Goal: Task Accomplishment & Management: Complete application form

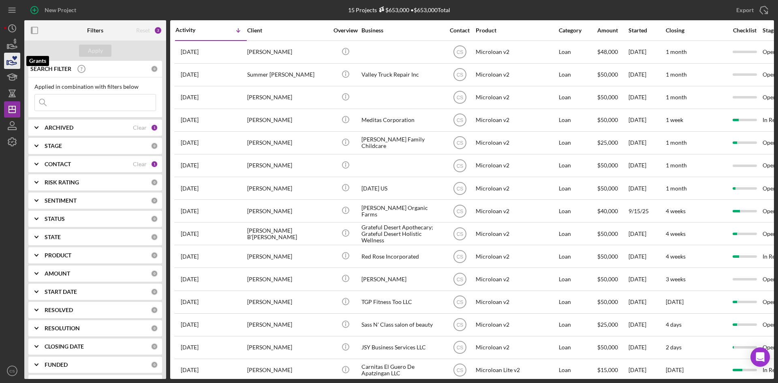
click at [17, 58] on icon "button" at bounding box center [12, 61] width 20 height 20
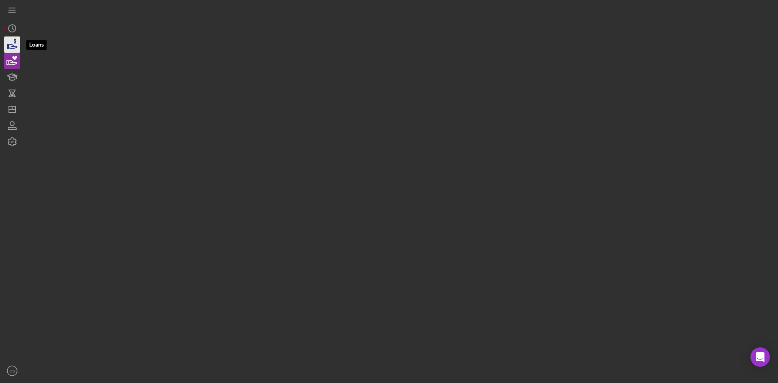
click at [14, 47] on icon "button" at bounding box center [13, 46] width 9 height 4
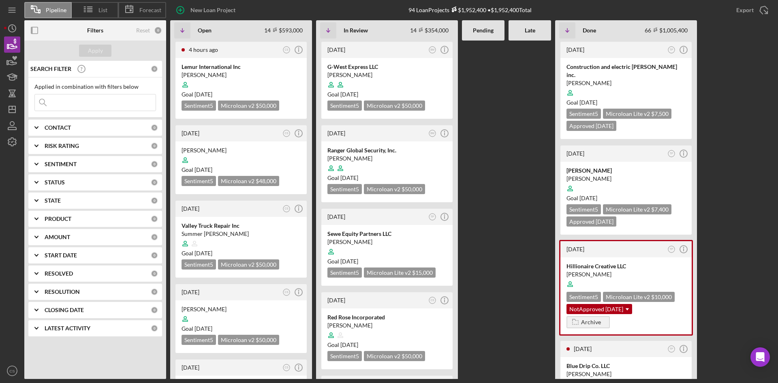
click at [90, 105] on input at bounding box center [95, 102] width 121 height 16
click at [273, 67] on div "Lemur International Inc" at bounding box center [241, 67] width 119 height 8
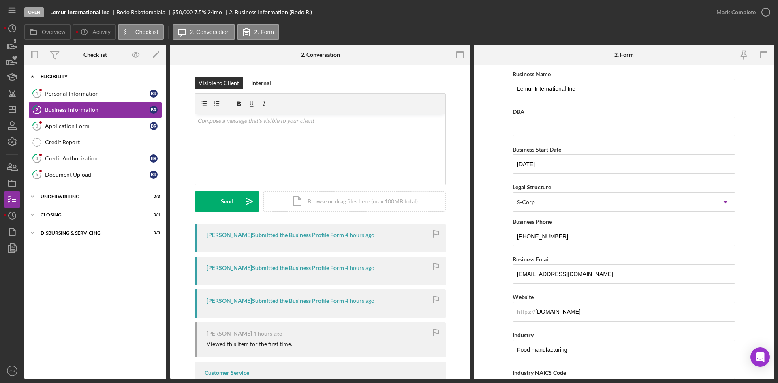
click at [111, 82] on div "Icon/Expander Eligibility 0 / 6" at bounding box center [95, 76] width 142 height 17
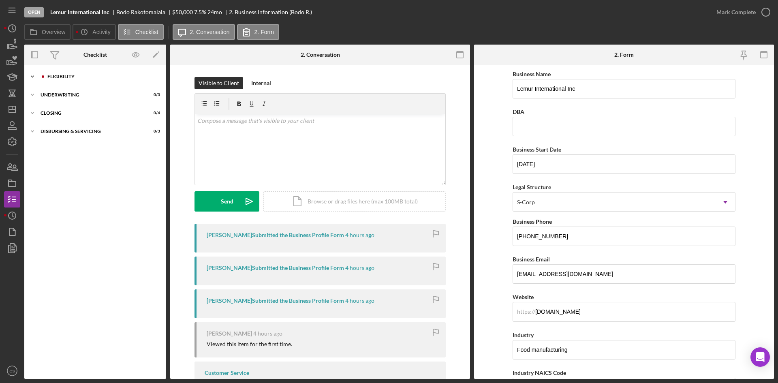
drag, startPoint x: 90, startPoint y: 71, endPoint x: 92, endPoint y: 76, distance: 5.3
click at [92, 73] on div "Icon/Expander Eligibility 0 / 6" at bounding box center [95, 76] width 142 height 16
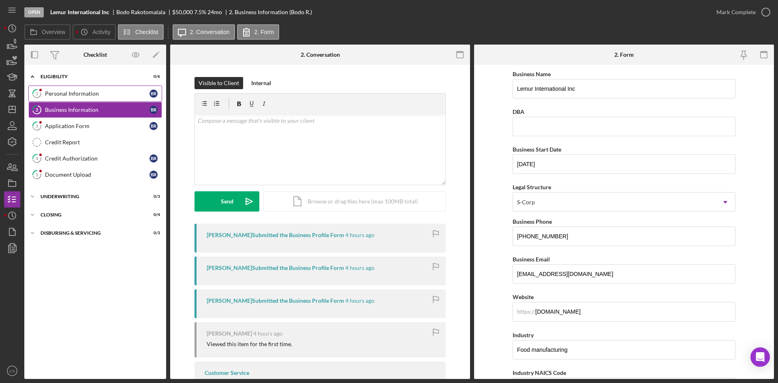
click at [80, 98] on link "1 Personal Information B R" at bounding box center [95, 93] width 134 height 16
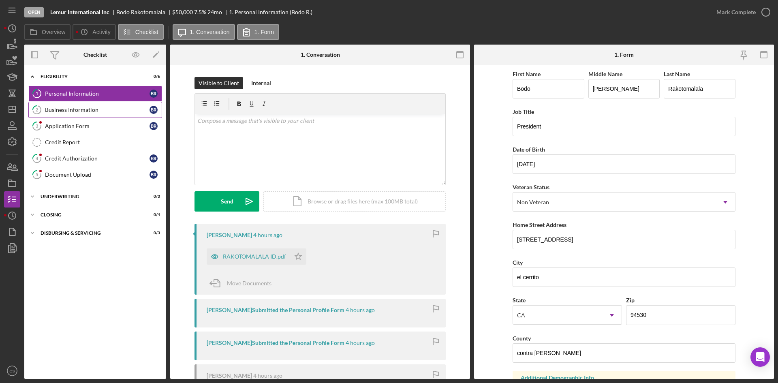
click at [83, 113] on div "Business Information" at bounding box center [97, 110] width 105 height 6
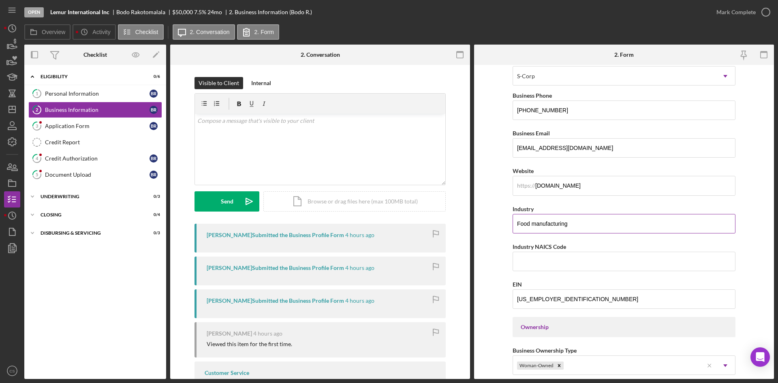
scroll to position [41, 0]
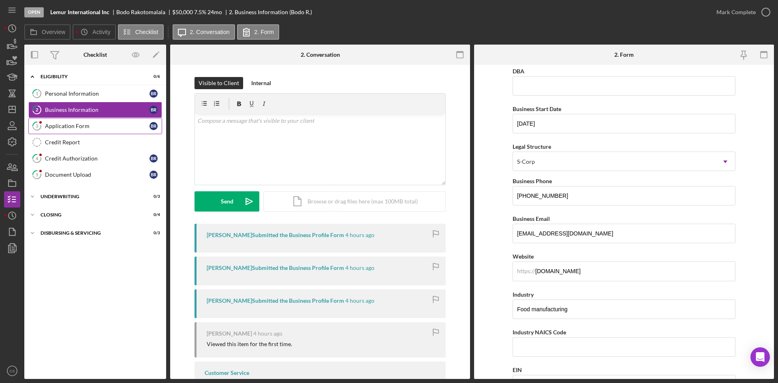
click at [55, 132] on link "3 Application Form B R" at bounding box center [95, 126] width 134 height 16
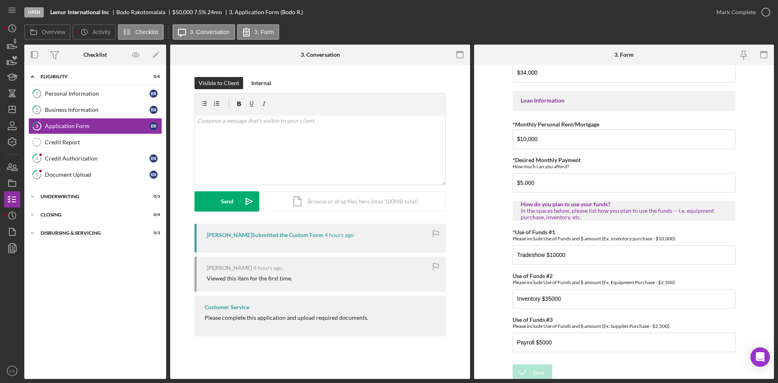
scroll to position [384, 0]
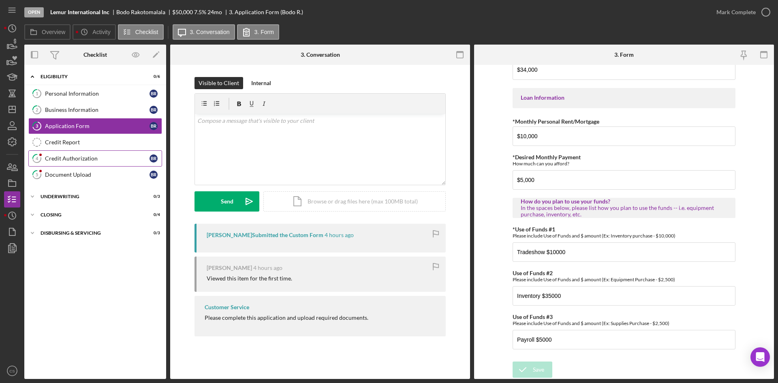
click at [95, 159] on div "Credit Authorization" at bounding box center [97, 158] width 105 height 6
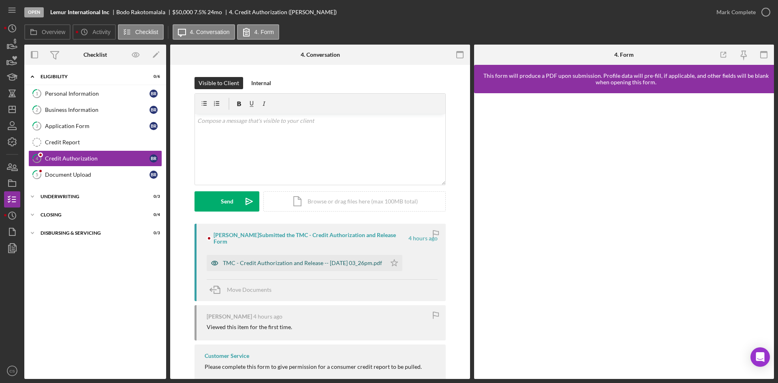
click at [293, 258] on div "TMC - Credit Authorization and Release -- [DATE] 03_26pm.pdf" at bounding box center [296, 263] width 179 height 16
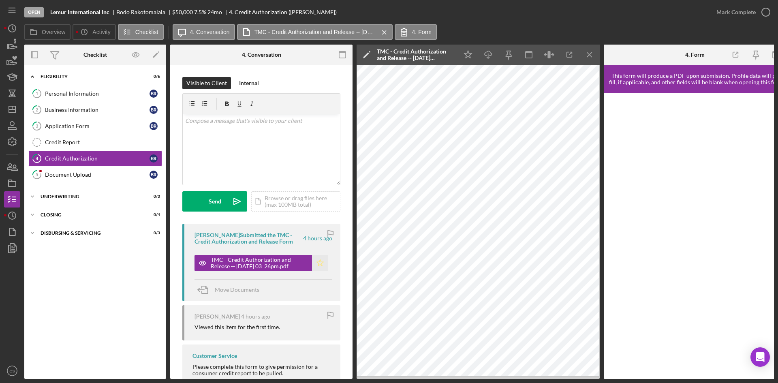
click at [323, 265] on icon "Icon/Star" at bounding box center [320, 263] width 16 height 16
click at [99, 180] on link "5 Document Upload B R" at bounding box center [95, 175] width 134 height 16
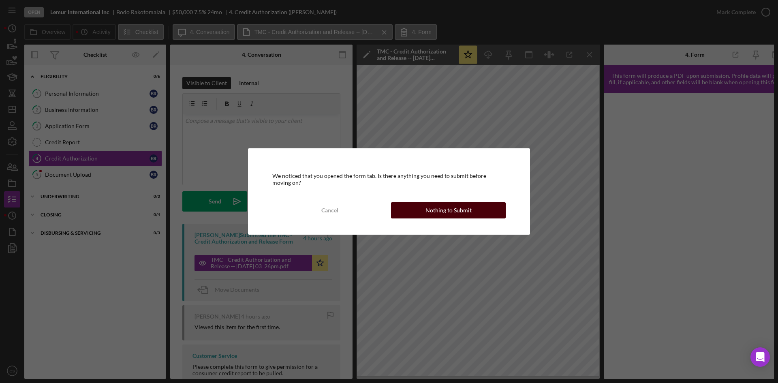
click at [436, 212] on div "Nothing to Submit" at bounding box center [448, 210] width 46 height 16
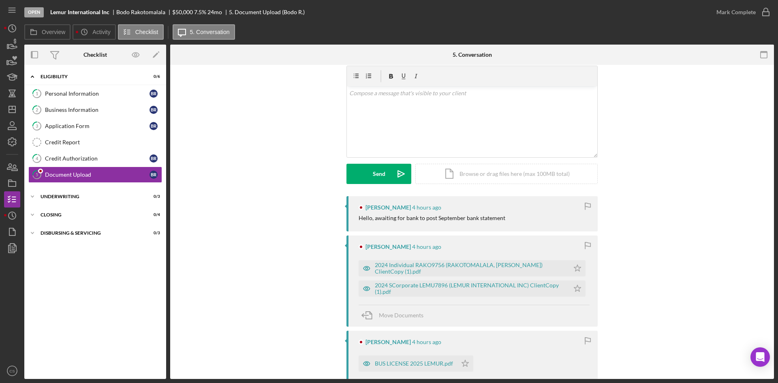
scroll to position [41, 0]
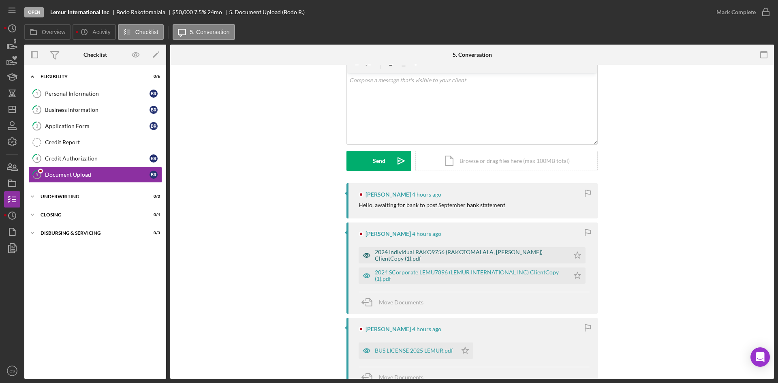
click at [423, 250] on div "2024 Individual RAKO9756 (RAKOTOMALALA, [PERSON_NAME]) ClientCopy (1).pdf" at bounding box center [470, 255] width 190 height 13
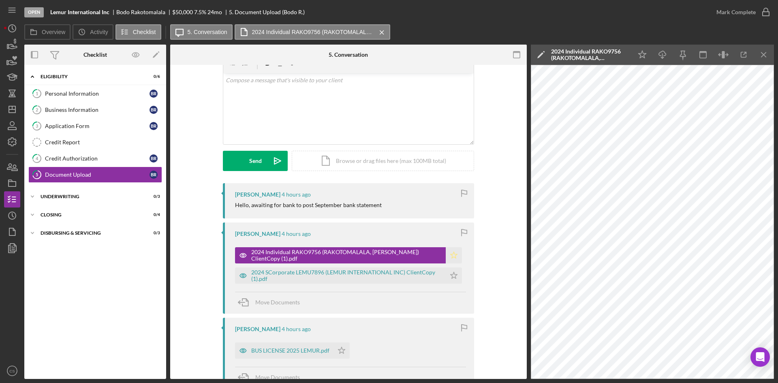
click at [453, 250] on icon "Icon/Star" at bounding box center [454, 255] width 16 height 16
click at [363, 273] on div "2024 SCorporate LEMU7896 (LEMUR INTERNATIONAL INC) ClientCopy (1).pdf" at bounding box center [346, 275] width 190 height 13
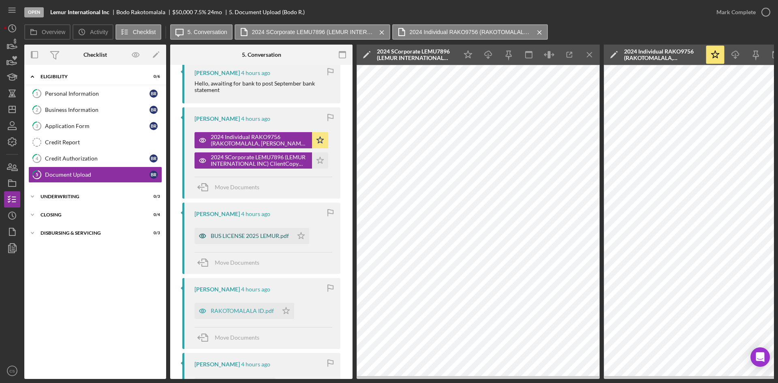
scroll to position [203, 0]
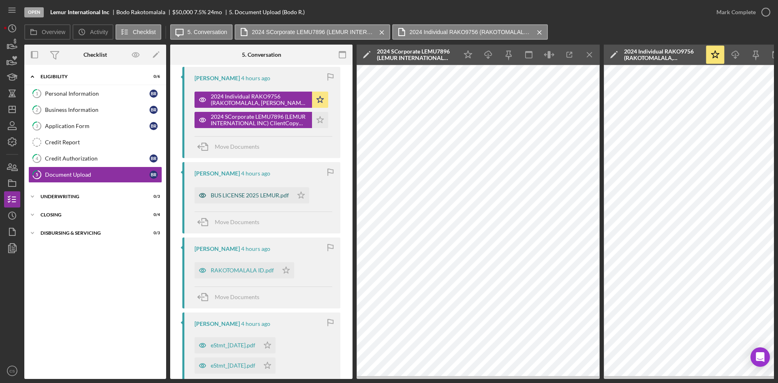
click at [237, 195] on div "BUS LICENSE 2025 LEMUR.pdf" at bounding box center [250, 195] width 78 height 6
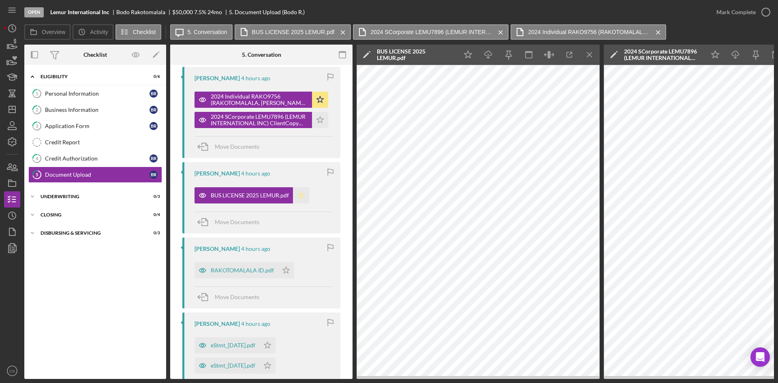
click at [303, 198] on polygon "button" at bounding box center [301, 195] width 7 height 6
click at [251, 271] on div "RAKOTOMALALA ID.pdf" at bounding box center [242, 270] width 63 height 6
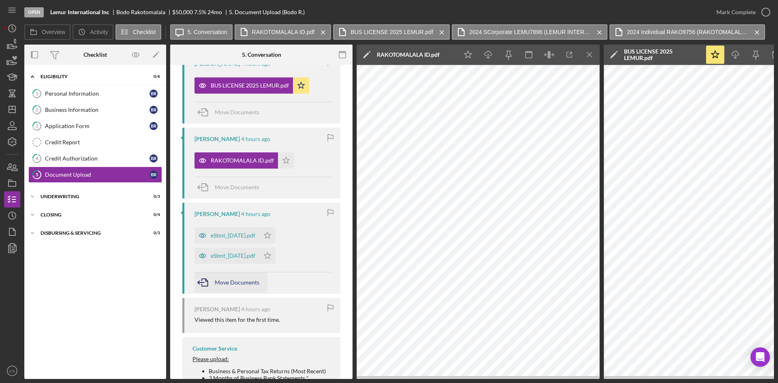
scroll to position [324, 0]
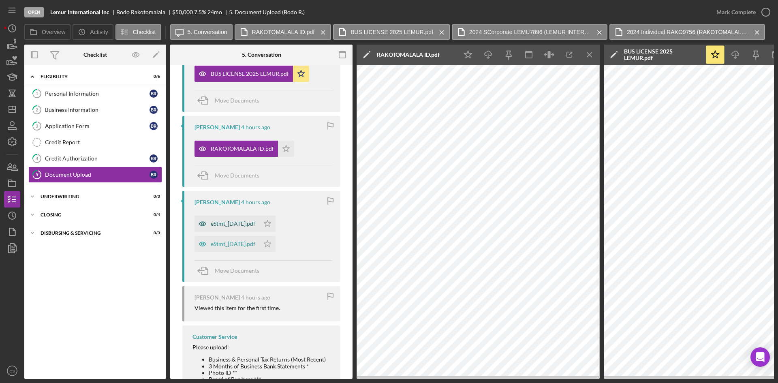
click at [241, 220] on div "eStmt_[DATE].pdf" at bounding box center [226, 224] width 65 height 16
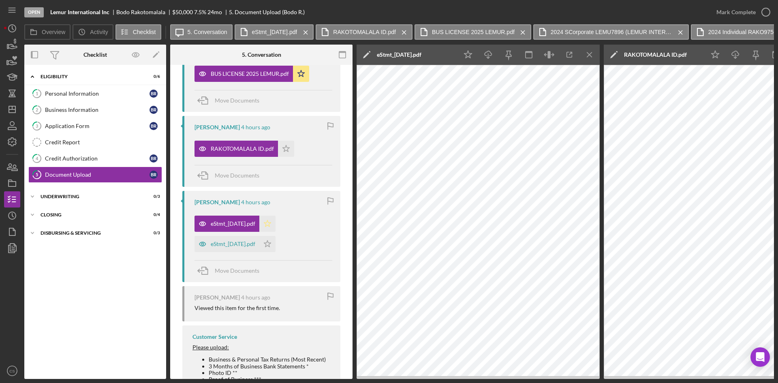
click at [276, 225] on icon "Icon/Star" at bounding box center [267, 224] width 16 height 16
click at [276, 241] on icon "Icon/Star" at bounding box center [267, 244] width 16 height 16
click at [242, 243] on div "eStmt_[DATE].pdf" at bounding box center [233, 244] width 45 height 6
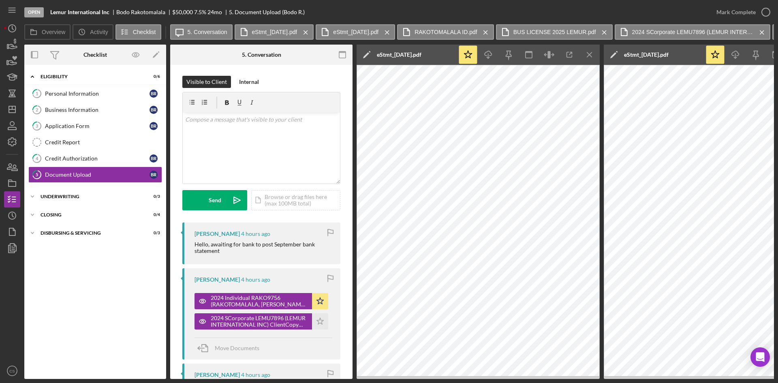
scroll to position [0, 0]
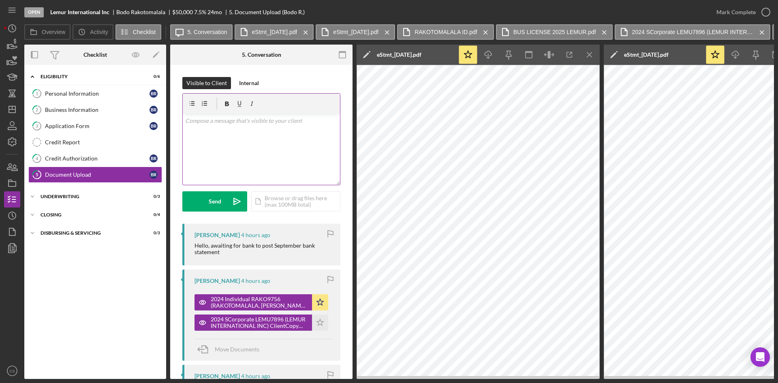
click at [271, 154] on div "v Color teal Color pink Remove color Add row above Add row below Add column bef…" at bounding box center [261, 149] width 157 height 71
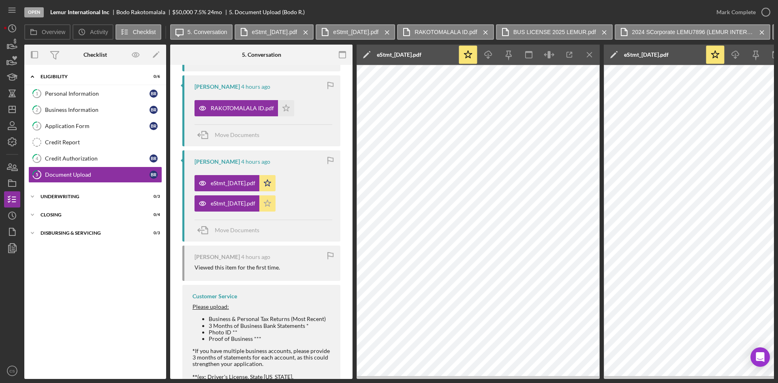
scroll to position [324, 0]
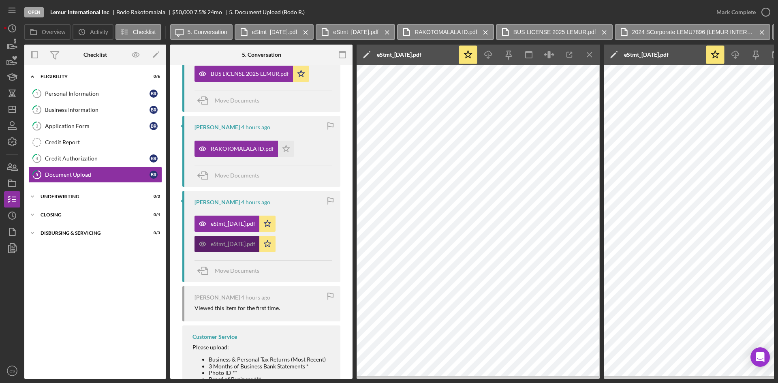
click at [235, 243] on div "eStmt_[DATE].pdf" at bounding box center [233, 244] width 45 height 6
click at [236, 221] on div "eStmt_[DATE].pdf" at bounding box center [233, 223] width 45 height 6
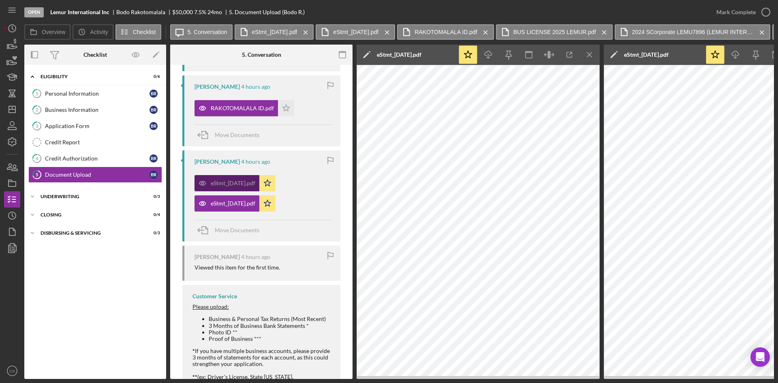
scroll to position [284, 0]
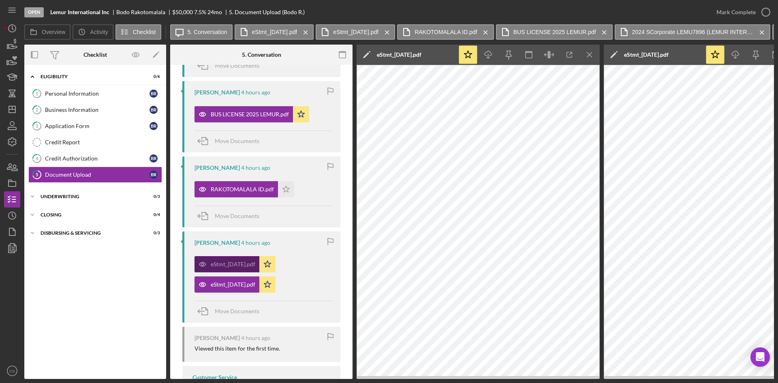
click at [241, 264] on div "eStmt_[DATE].pdf" at bounding box center [233, 264] width 45 height 6
click at [246, 280] on div "eStmt_[DATE].pdf" at bounding box center [226, 284] width 65 height 16
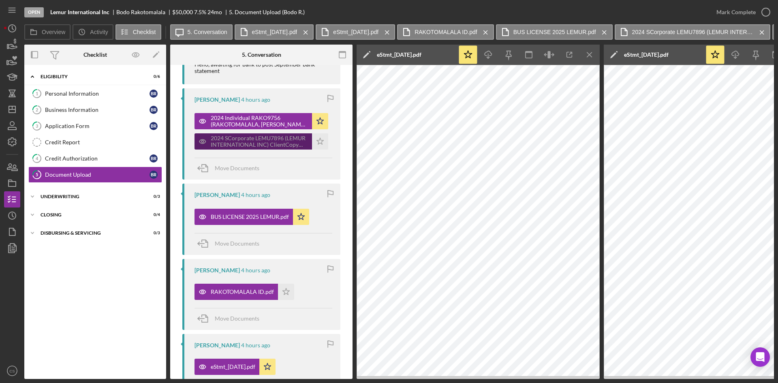
scroll to position [203, 0]
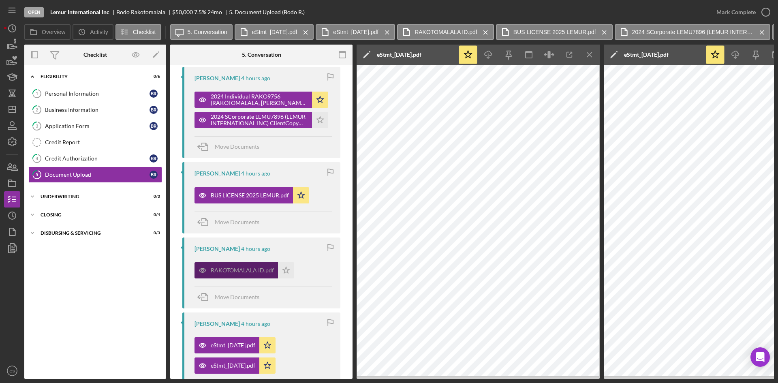
click at [252, 274] on div "RAKOTOMALALA ID.pdf" at bounding box center [235, 270] width 83 height 16
click at [261, 266] on div "RAKOTOMALALA ID.pdf" at bounding box center [235, 270] width 83 height 16
click at [251, 267] on div "RAKOTOMALALA ID.pdf" at bounding box center [242, 270] width 63 height 6
click at [594, 51] on icon "Icon/Menu Close" at bounding box center [590, 55] width 18 height 18
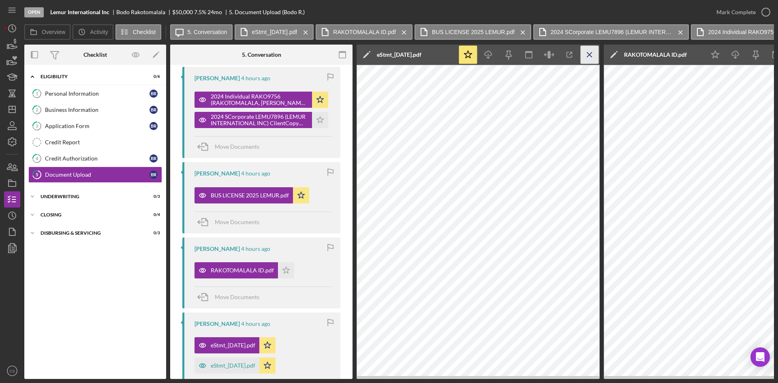
click at [590, 54] on icon "Icon/Menu Close" at bounding box center [590, 55] width 18 height 18
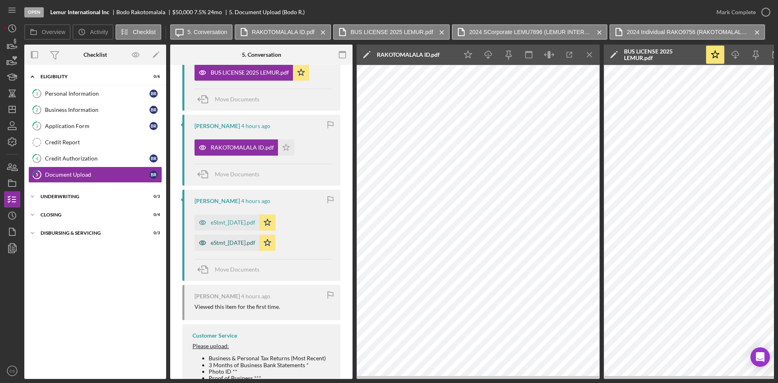
scroll to position [312, 0]
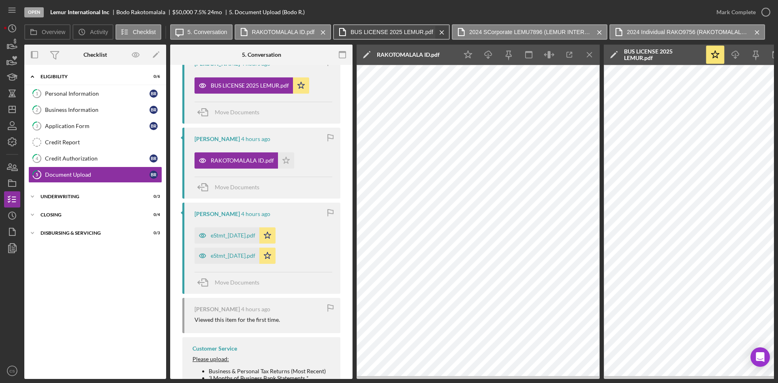
click at [440, 30] on icon "Icon/Menu Close" at bounding box center [442, 32] width 14 height 20
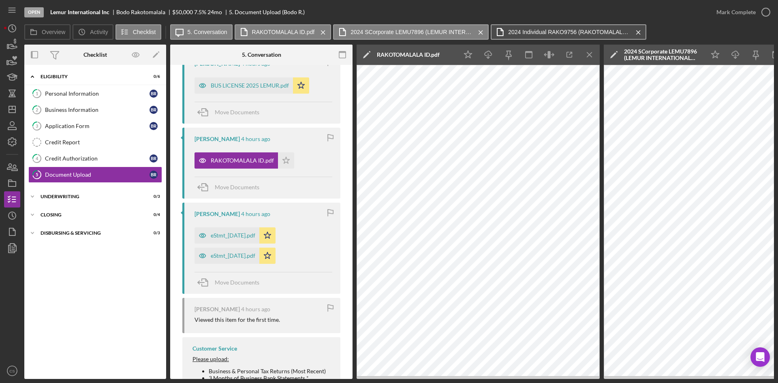
click at [528, 32] on label "2024 Individual RAKO9756 (RAKOTOMALALA, [PERSON_NAME]) ClientCopy (1).pdf" at bounding box center [569, 32] width 122 height 6
click at [637, 30] on icon "Icon/Menu Close" at bounding box center [638, 32] width 14 height 20
click at [482, 32] on icon "Icon/Menu Close" at bounding box center [481, 32] width 14 height 20
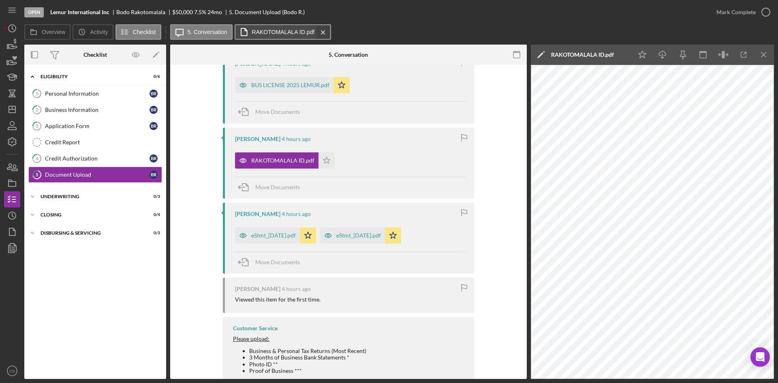
click at [323, 31] on icon "Icon/Menu Close" at bounding box center [323, 32] width 14 height 20
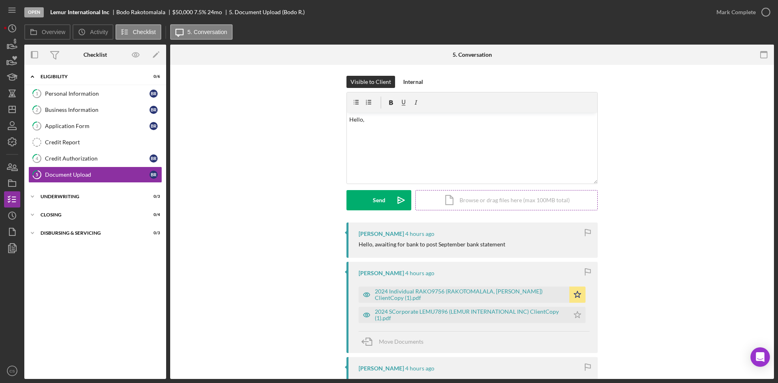
scroll to position [0, 0]
drag, startPoint x: 51, startPoint y: 10, endPoint x: 110, endPoint y: 14, distance: 59.7
click at [110, 14] on div "Lemur International Inc" at bounding box center [83, 12] width 66 height 6
copy b "Lemur International Inc"
click at [167, 11] on div "[PERSON_NAME]" at bounding box center [144, 12] width 56 height 6
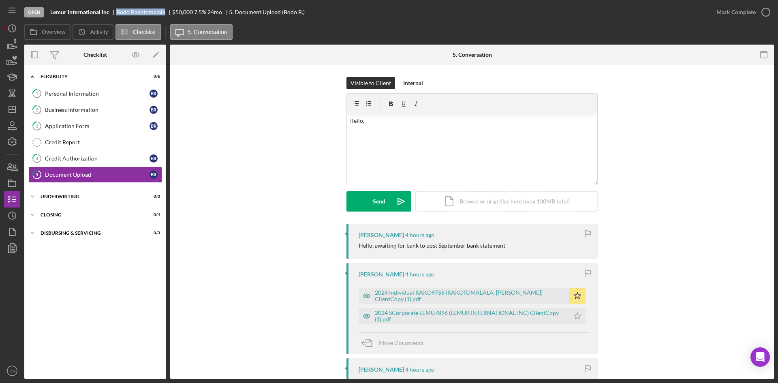
drag, startPoint x: 164, startPoint y: 10, endPoint x: 118, endPoint y: 13, distance: 46.7
click at [118, 13] on div "[PERSON_NAME]" at bounding box center [144, 12] width 56 height 6
copy div "[PERSON_NAME]"
click at [95, 109] on div "Business Information" at bounding box center [97, 110] width 105 height 6
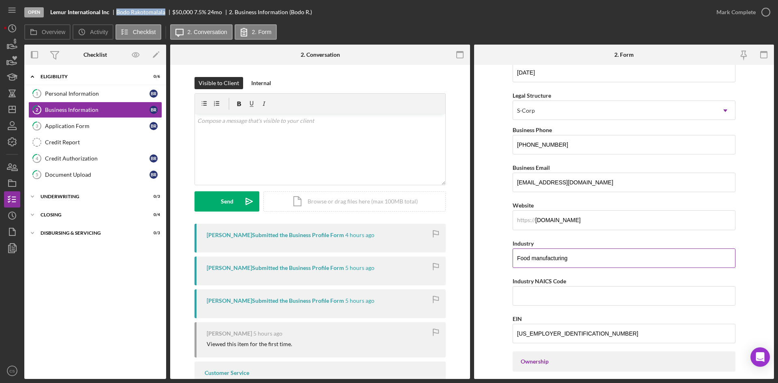
scroll to position [122, 0]
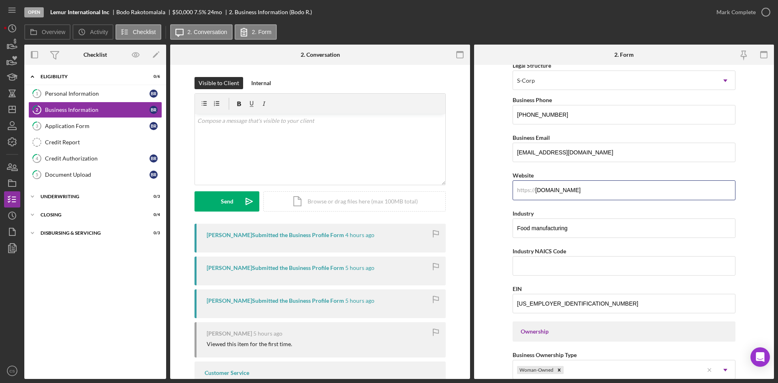
drag, startPoint x: 607, startPoint y: 188, endPoint x: 464, endPoint y: 186, distance: 142.6
click at [423, 182] on div "Overview Internal Workflow Stage Open Icon/Dropdown Arrow Archive (can unarchiv…" at bounding box center [399, 212] width 750 height 334
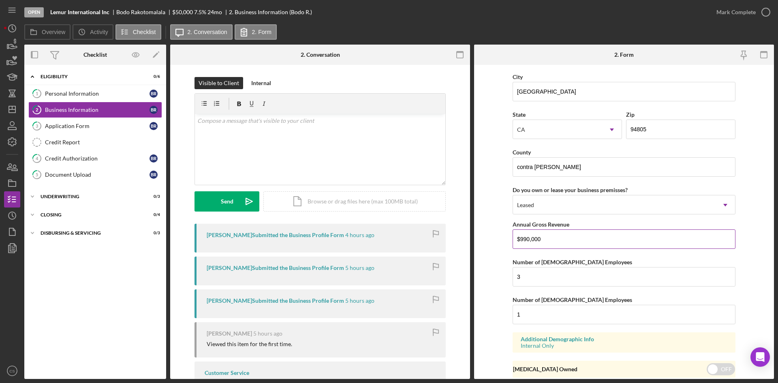
scroll to position [798, 0]
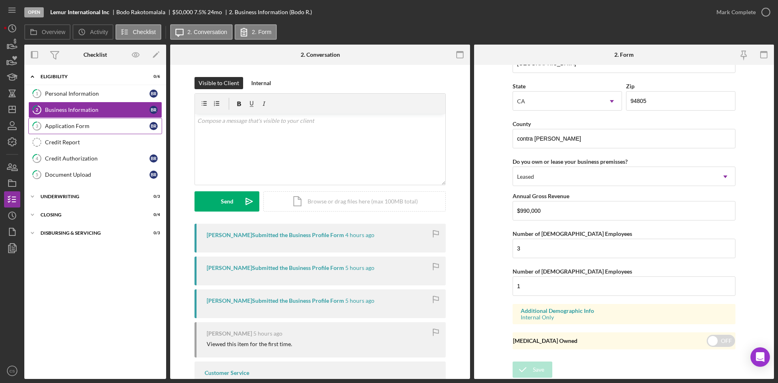
click at [100, 123] on div "Application Form" at bounding box center [97, 126] width 105 height 6
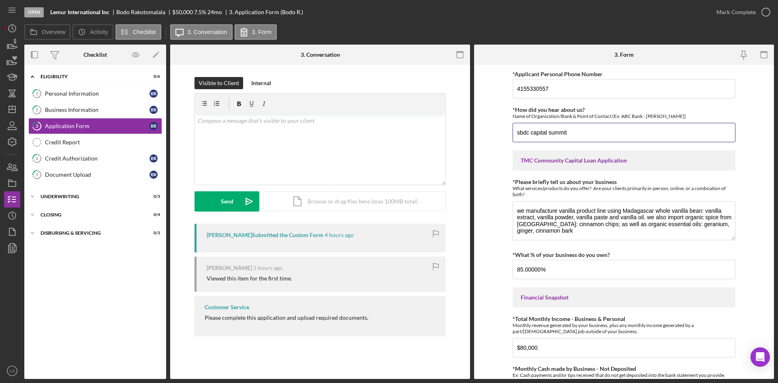
drag, startPoint x: 587, startPoint y: 137, endPoint x: 508, endPoint y: 140, distance: 78.7
click at [486, 137] on form "*Applicant Personal Phone Number [PHONE_NUMBER] *How did you hear about us? Nam…" at bounding box center [624, 222] width 300 height 314
drag, startPoint x: 541, startPoint y: 139, endPoint x: 515, endPoint y: 136, distance: 26.9
click at [515, 136] on input "sbdc capital summit" at bounding box center [624, 132] width 223 height 19
click at [580, 131] on input "sbdc capital summit" at bounding box center [624, 132] width 223 height 19
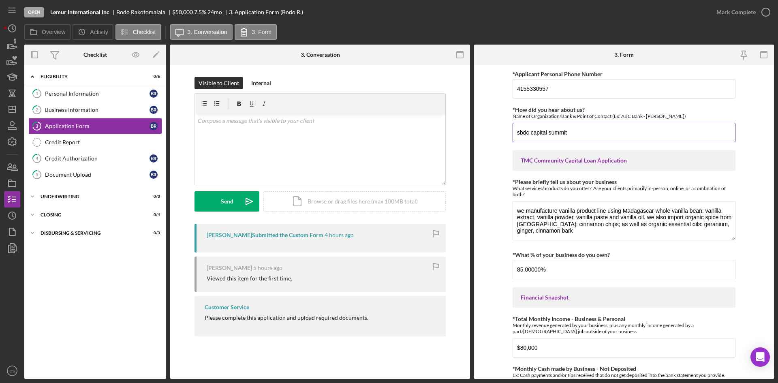
drag, startPoint x: 582, startPoint y: 134, endPoint x: 488, endPoint y: 137, distance: 94.1
click at [488, 137] on form "*Applicant Personal Phone Number [PHONE_NUMBER] *How did you hear about us? Nam…" at bounding box center [624, 222] width 300 height 314
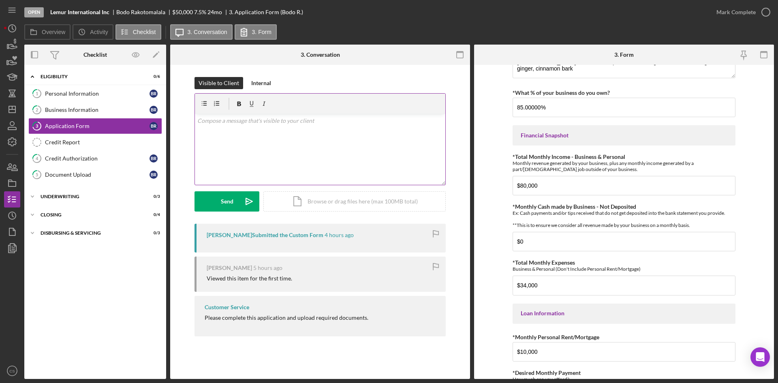
scroll to position [100, 0]
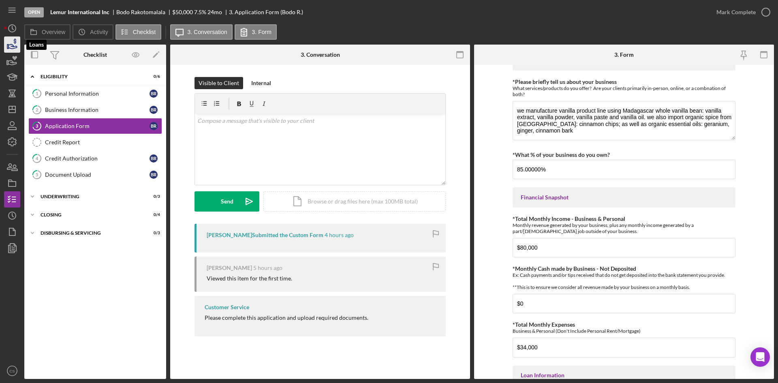
click at [10, 44] on icon "button" at bounding box center [13, 46] width 9 height 4
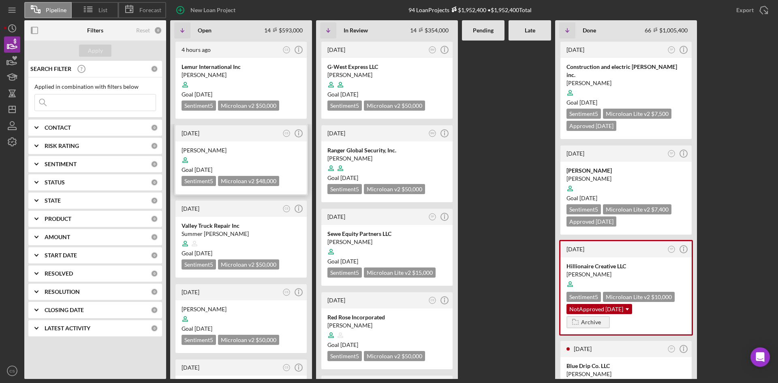
click at [240, 151] on div "[PERSON_NAME]" at bounding box center [241, 150] width 119 height 8
click at [276, 252] on div "Goal [DATE]" at bounding box center [241, 253] width 119 height 8
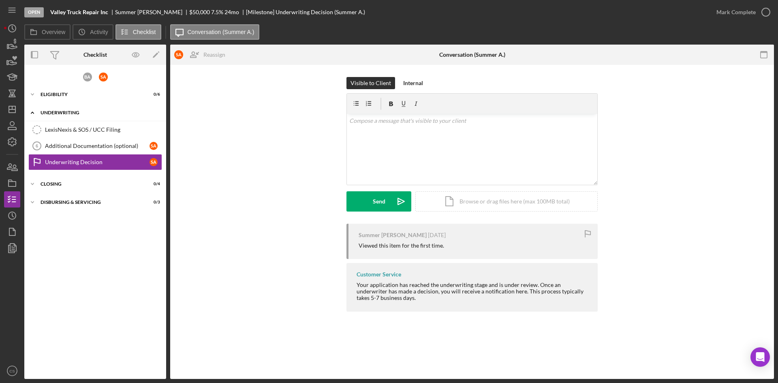
click at [56, 112] on div "Underwriting" at bounding box center [98, 112] width 115 height 5
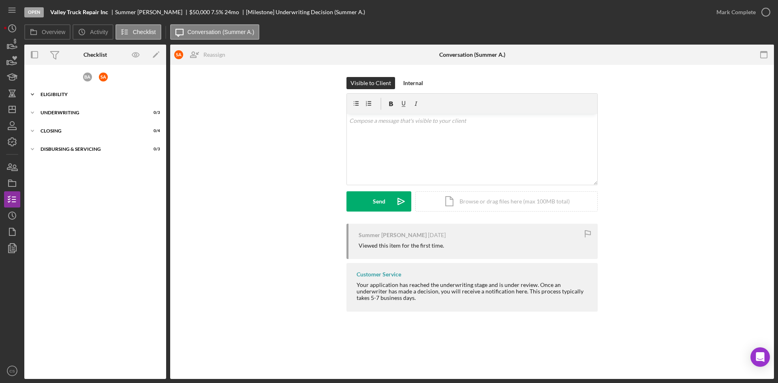
click at [60, 91] on div "Icon/Expander Eligibility 0 / 6" at bounding box center [95, 94] width 142 height 16
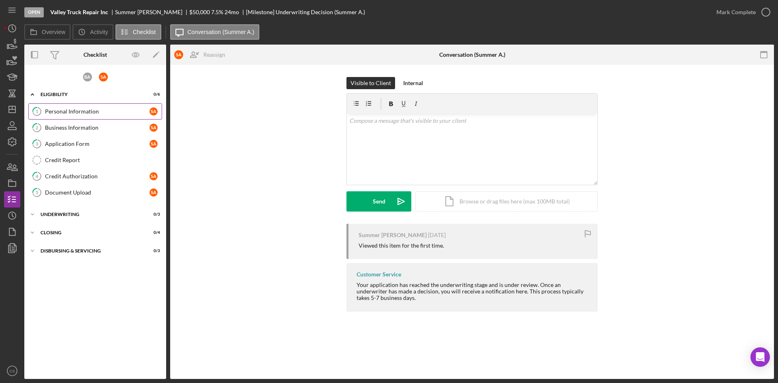
click at [74, 117] on link "1 Personal Information S A" at bounding box center [95, 111] width 134 height 16
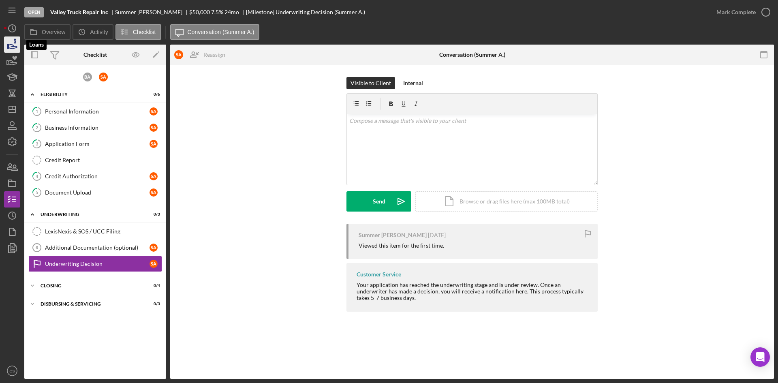
click at [13, 44] on icon "button" at bounding box center [12, 44] width 20 height 20
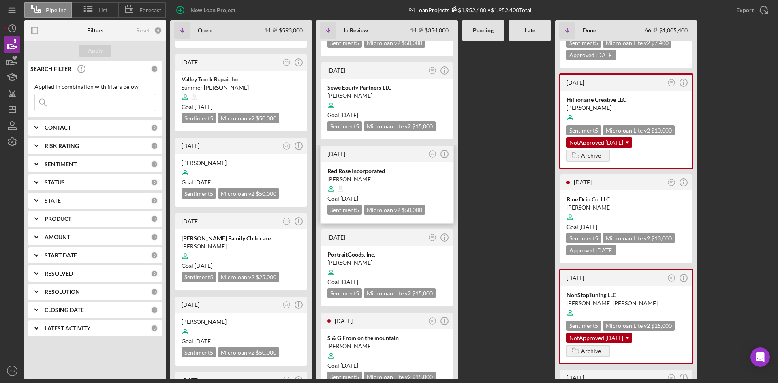
scroll to position [162, 0]
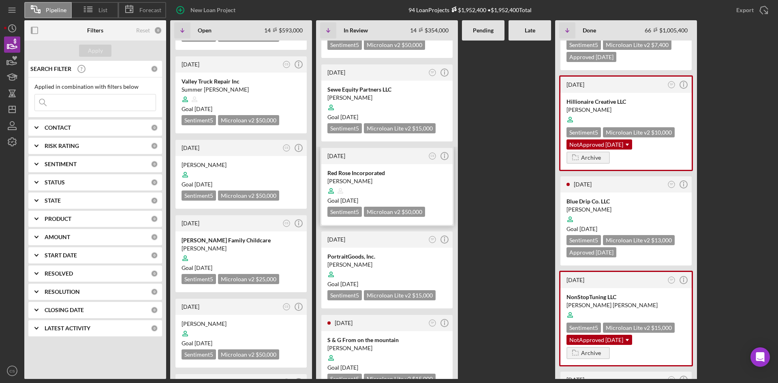
click at [382, 183] on div at bounding box center [386, 190] width 119 height 15
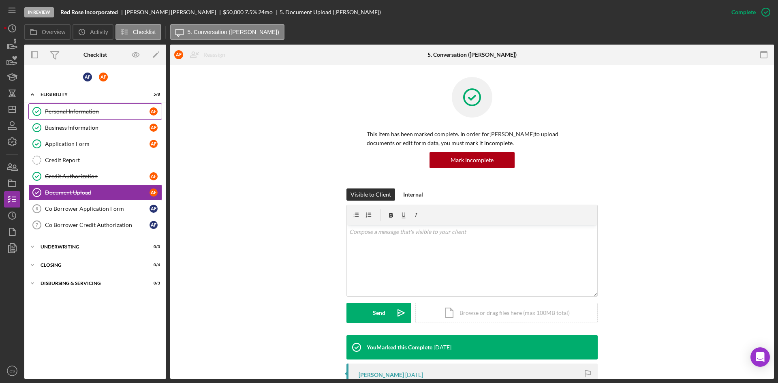
click at [78, 113] on div "Personal Information" at bounding box center [97, 111] width 105 height 6
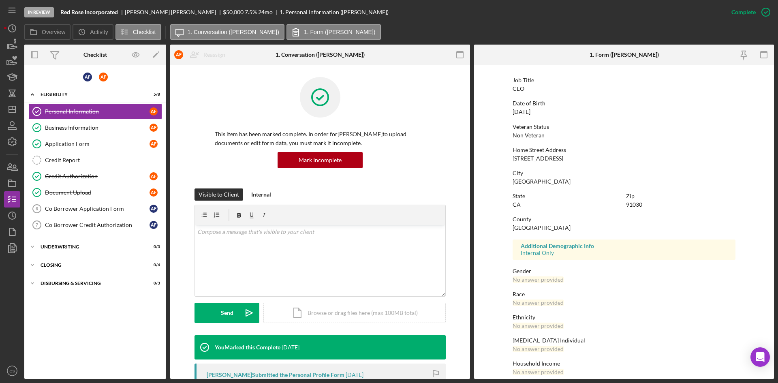
scroll to position [64, 0]
